Goal: Obtain resource: Download file/media

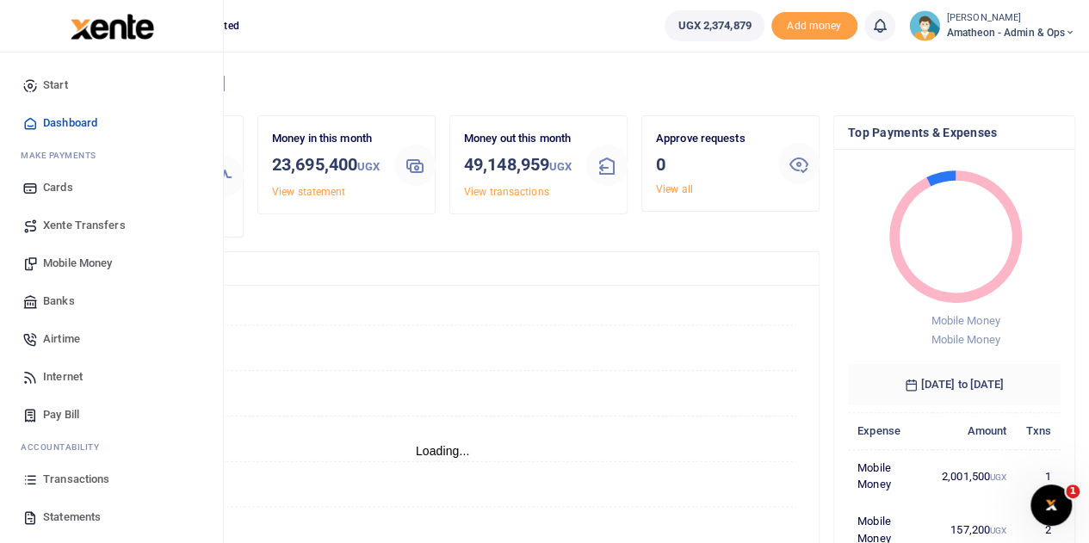
click at [70, 517] on span "Statements" at bounding box center [72, 517] width 58 height 17
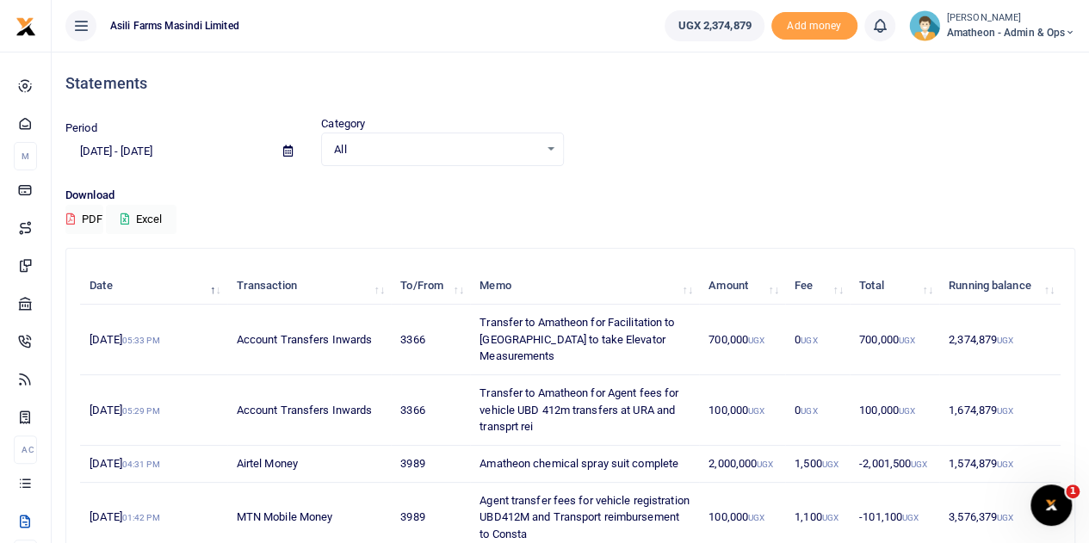
click at [284, 149] on icon at bounding box center [287, 150] width 9 height 11
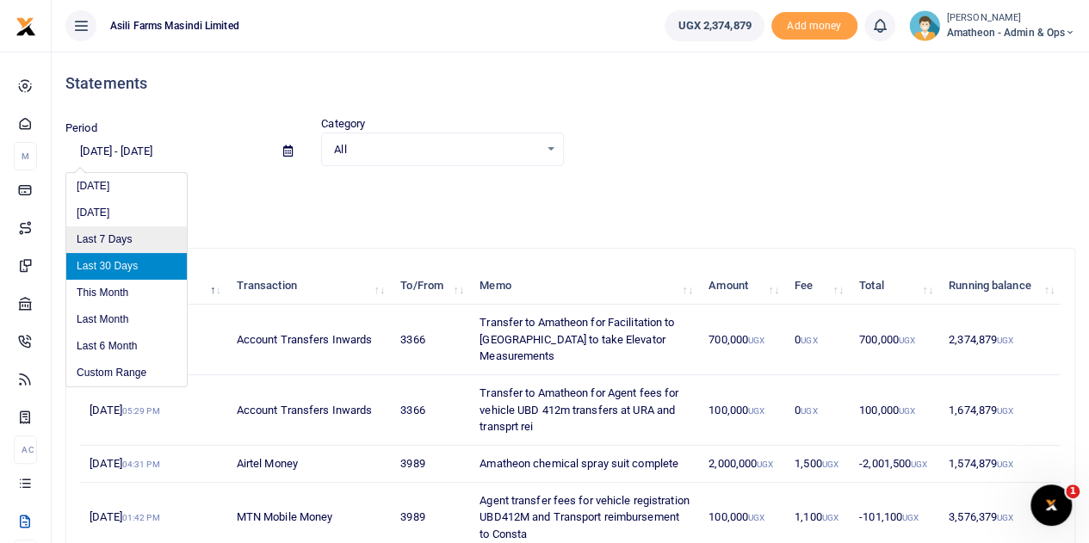
click at [121, 235] on li "Last 7 Days" at bounding box center [126, 239] width 120 height 27
type input "[DATE] - [DATE]"
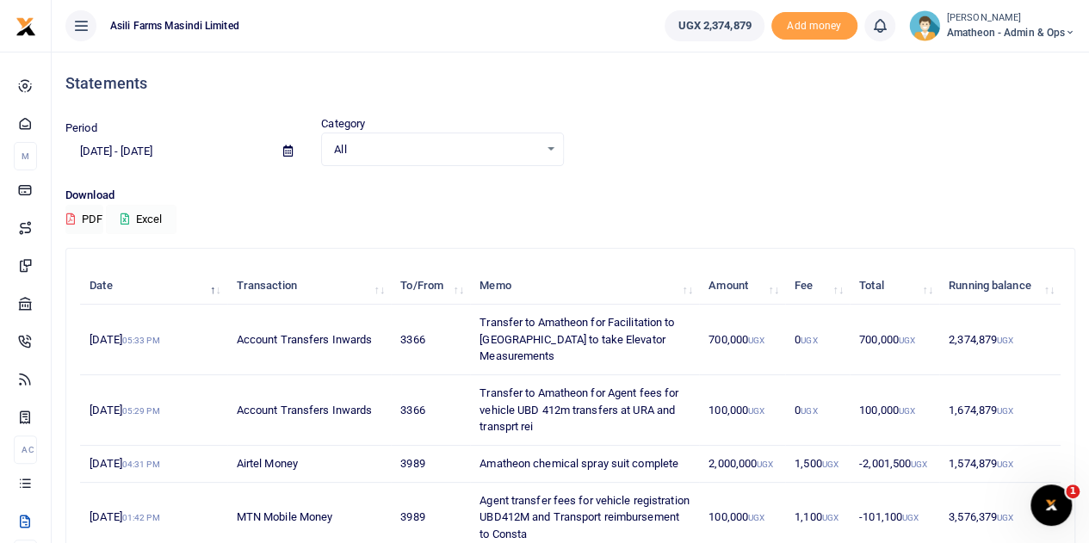
click at [149, 219] on button "Excel" at bounding box center [141, 219] width 71 height 29
